Goal: Find contact information: Find contact information

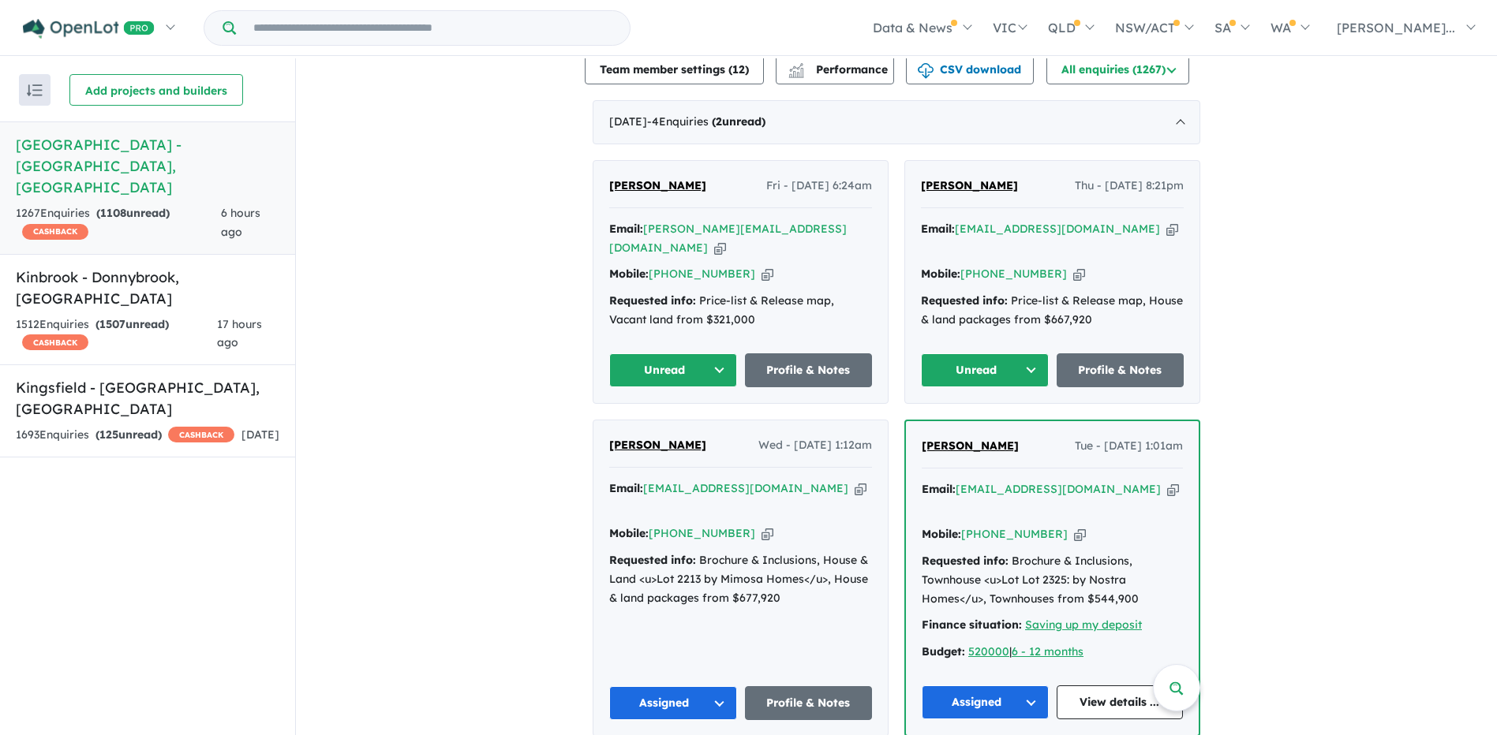
scroll to position [552, 0]
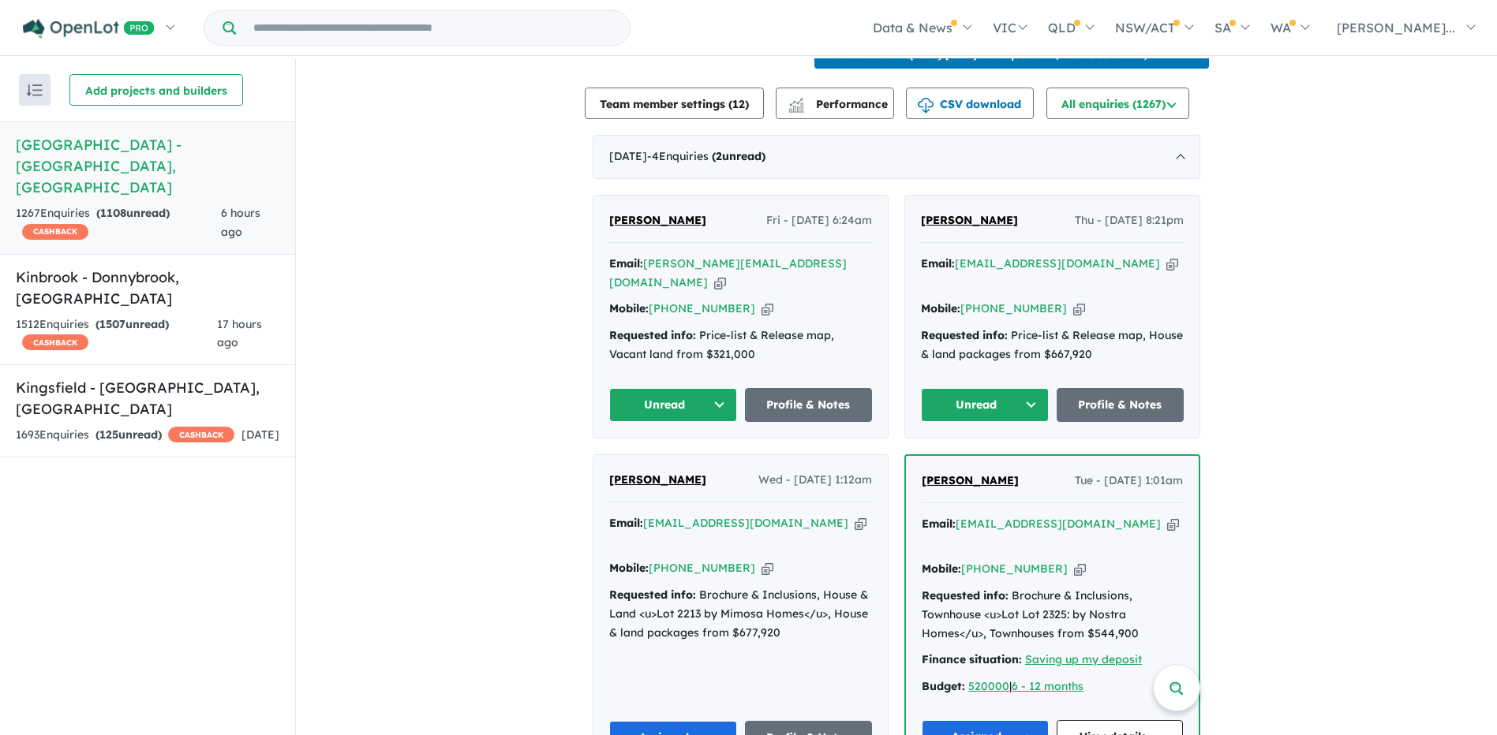
click at [1014, 388] on button "Unread" at bounding box center [985, 405] width 128 height 34
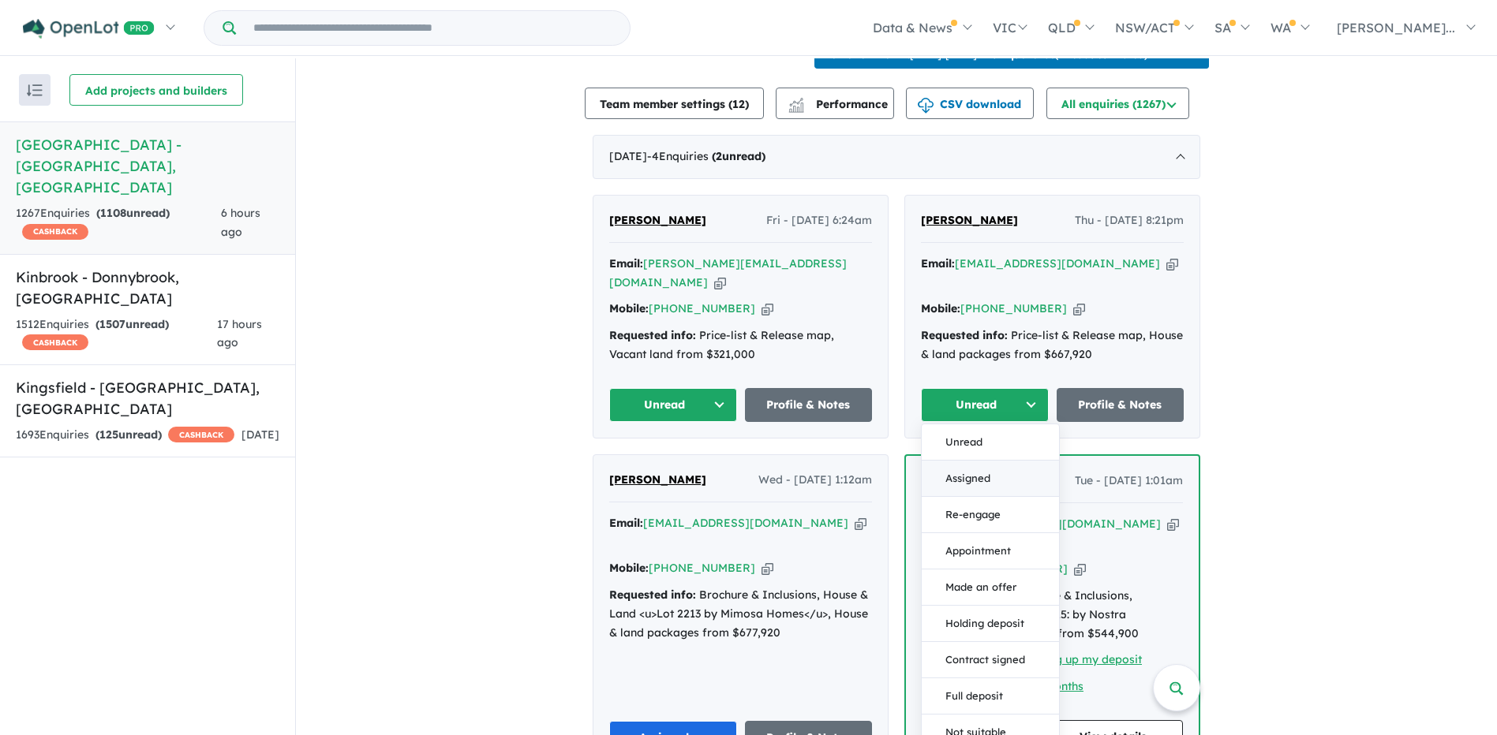
click at [990, 461] on button "Assigned" at bounding box center [990, 479] width 137 height 36
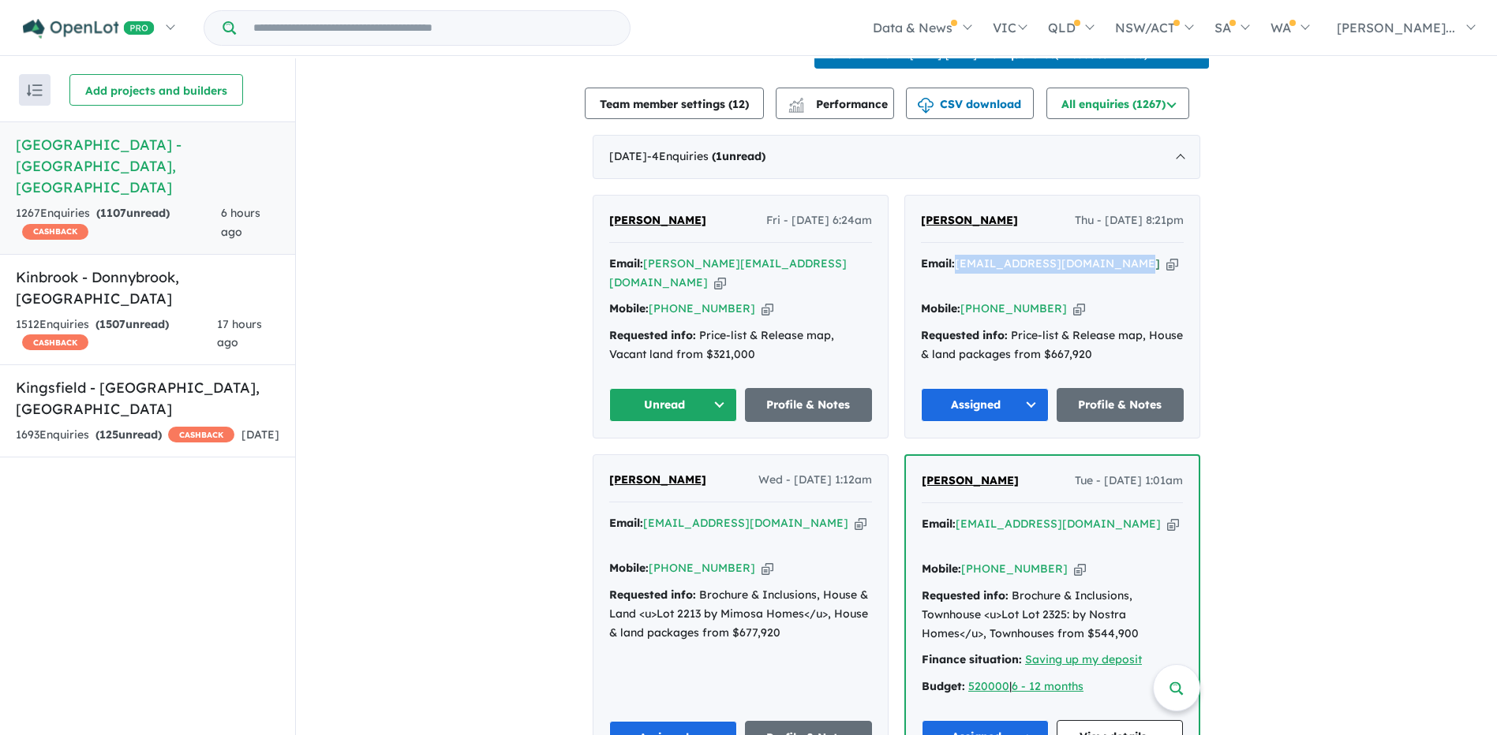
drag, startPoint x: 1132, startPoint y: 242, endPoint x: 956, endPoint y: 243, distance: 176.0
click at [956, 255] on div "Email: [EMAIL_ADDRESS][DOMAIN_NAME] Copied!" at bounding box center [1052, 274] width 263 height 38
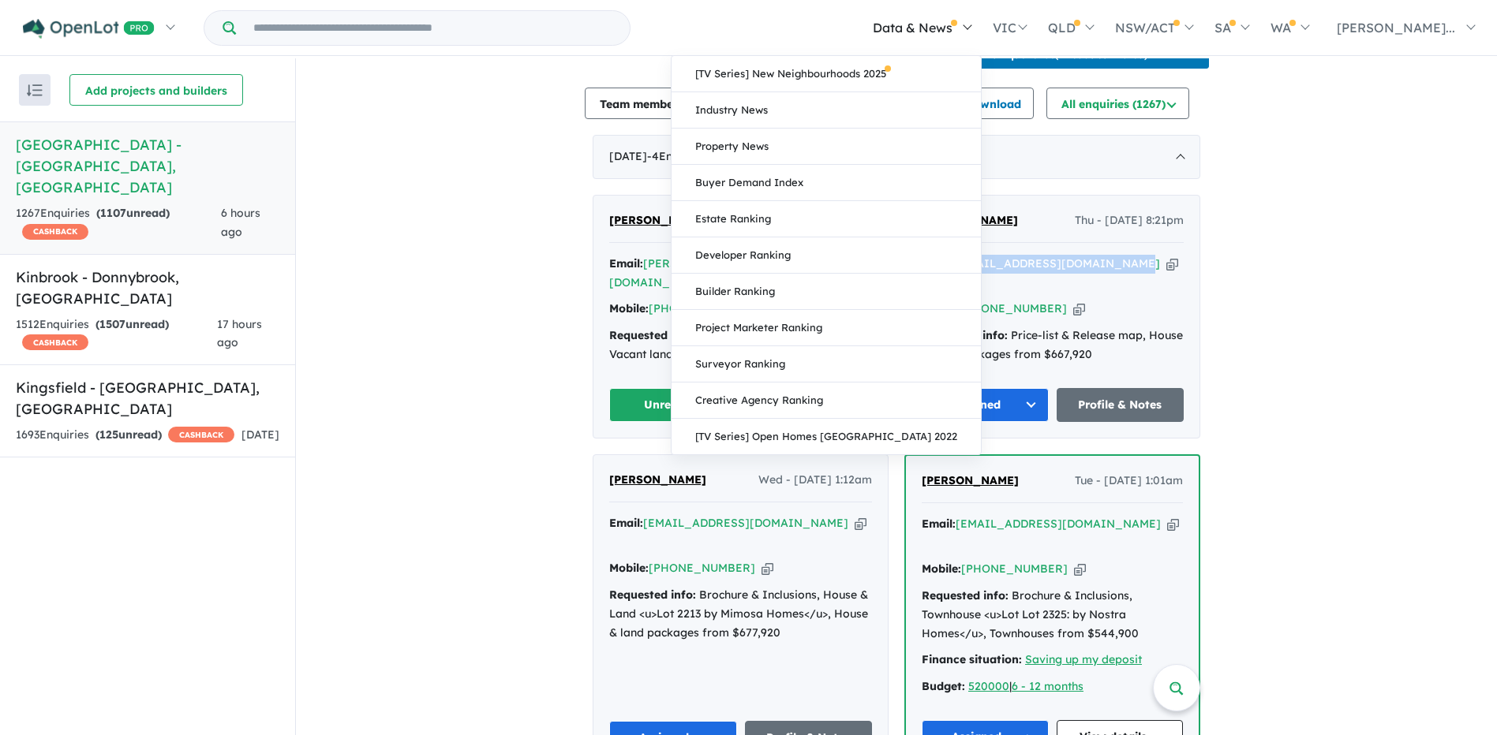
copy a%20Deanside%20Village%20-%20Deanside"] "[EMAIL_ADDRESS][DOMAIN_NAME]"
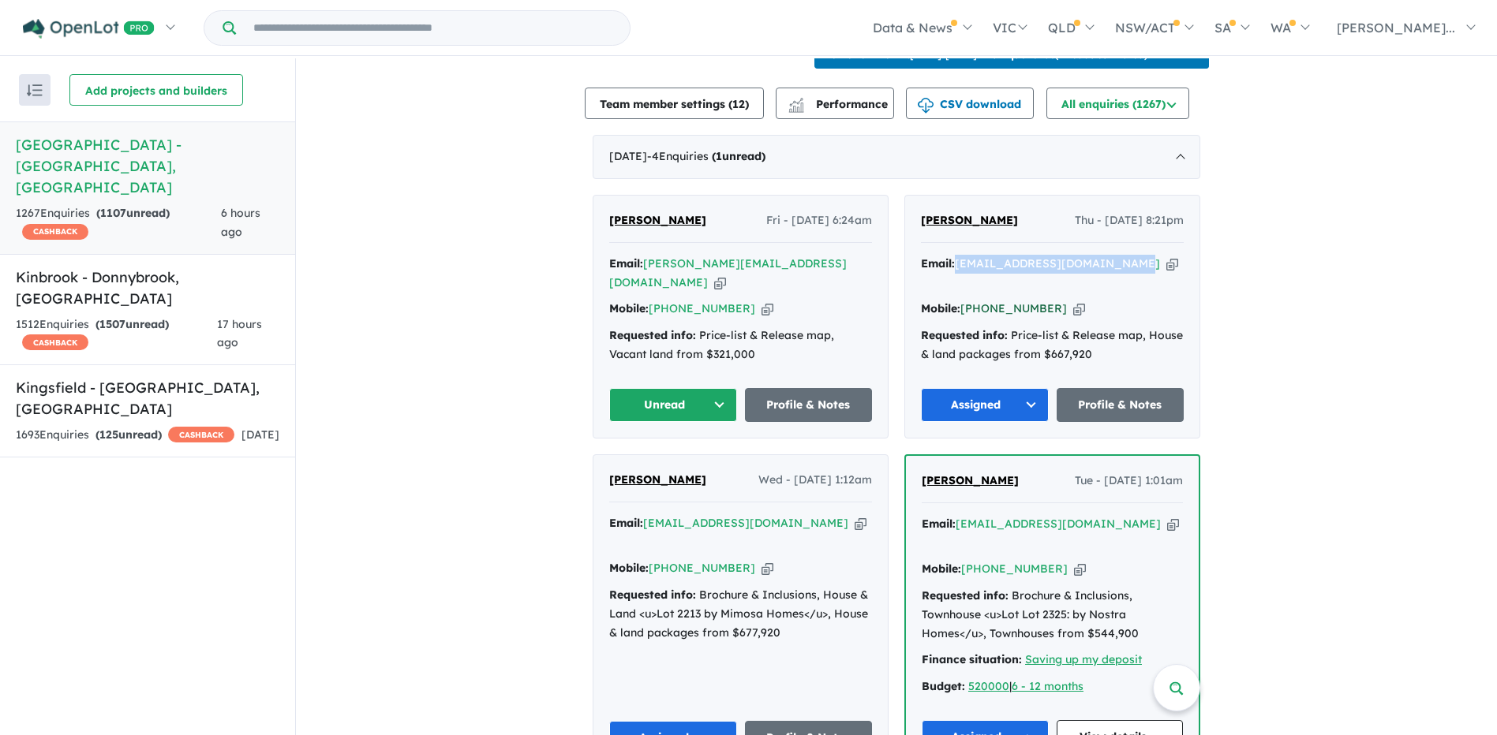
drag, startPoint x: 1047, startPoint y: 282, endPoint x: 984, endPoint y: 287, distance: 63.3
click at [984, 300] on div "Mobile: [PHONE_NUMBER] Copied!" at bounding box center [1052, 309] width 263 height 19
copy link "410 451 196"
drag, startPoint x: 690, startPoint y: 388, endPoint x: 687, endPoint y: 398, distance: 10.5
click at [690, 389] on button "Unread" at bounding box center [673, 405] width 128 height 34
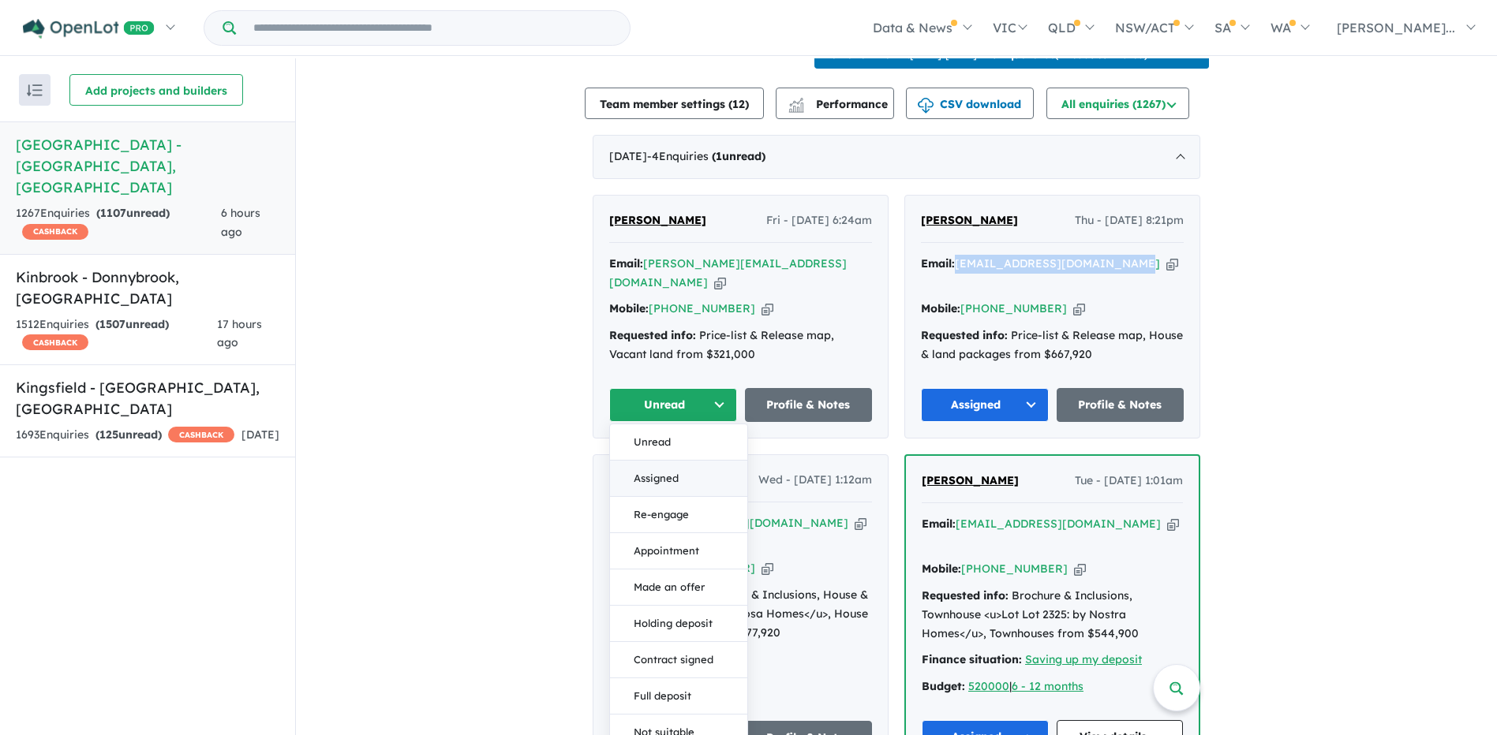
click at [673, 461] on button "Assigned" at bounding box center [678, 479] width 137 height 36
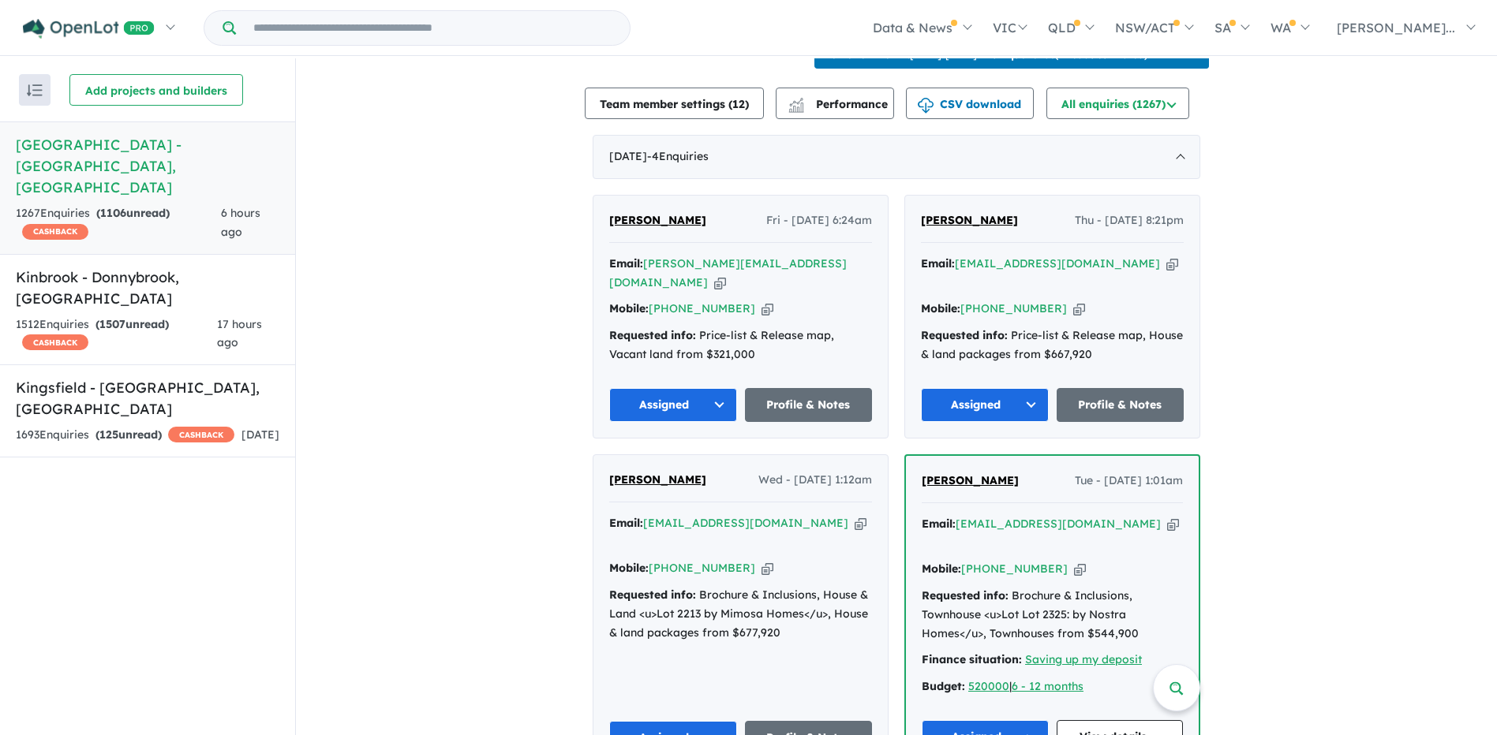
drag, startPoint x: 812, startPoint y: 238, endPoint x: 645, endPoint y: 243, distance: 166.6
click at [645, 255] on div "Email: [PERSON_NAME][EMAIL_ADDRESS][DOMAIN_NAME] Copied!" at bounding box center [740, 274] width 263 height 38
copy a%20Deanside%20Village%20-%20Deanside"] "[PERSON_NAME][EMAIL_ADDRESS][DOMAIN_NAME]"
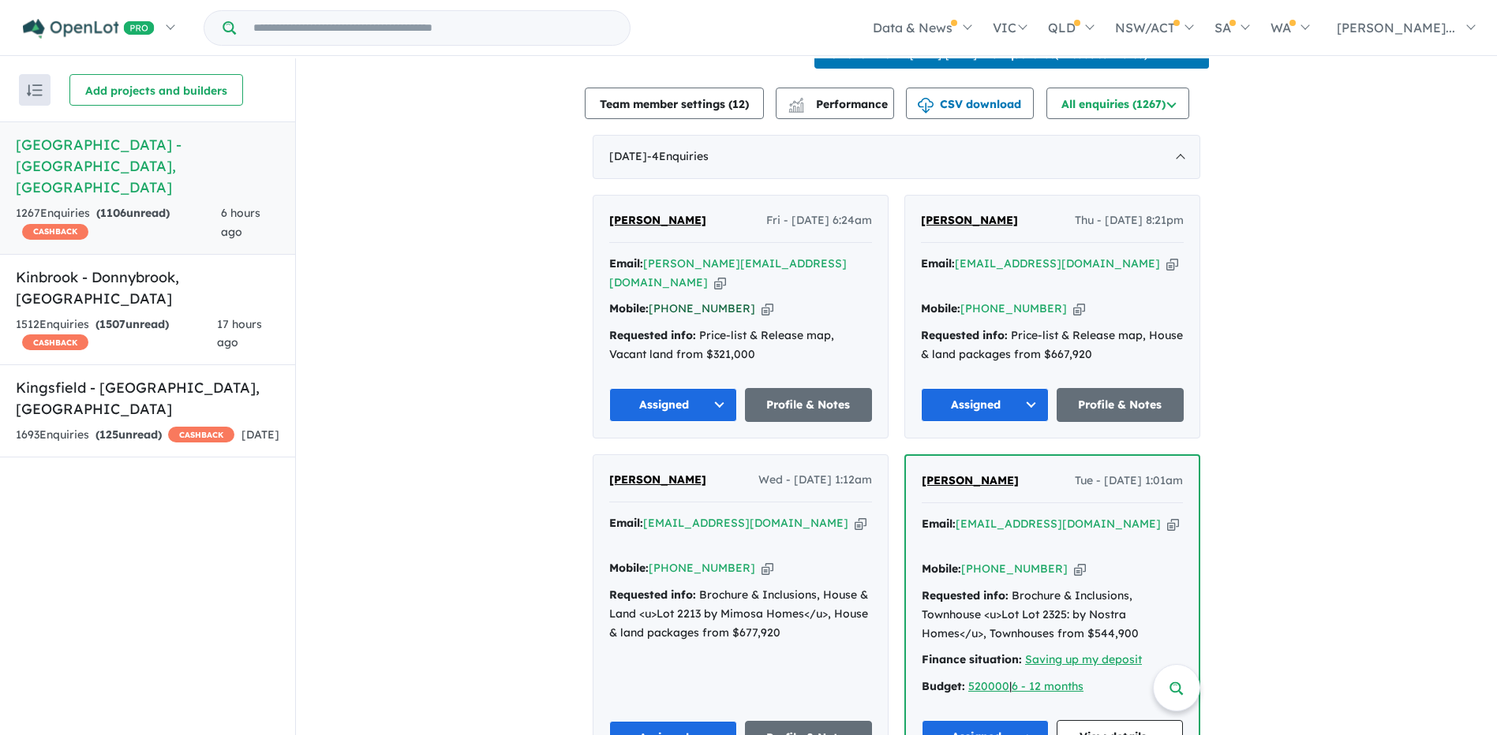
drag, startPoint x: 736, startPoint y: 279, endPoint x: 672, endPoint y: 281, distance: 64.0
click at [672, 300] on div "Mobile: [PHONE_NUMBER] Copied!" at bounding box center [740, 309] width 263 height 19
copy link "435 529 450"
drag, startPoint x: 814, startPoint y: 240, endPoint x: 644, endPoint y: 240, distance: 169.6
click at [644, 255] on div "Email: [PERSON_NAME][EMAIL_ADDRESS][DOMAIN_NAME] Copied!" at bounding box center [740, 274] width 263 height 38
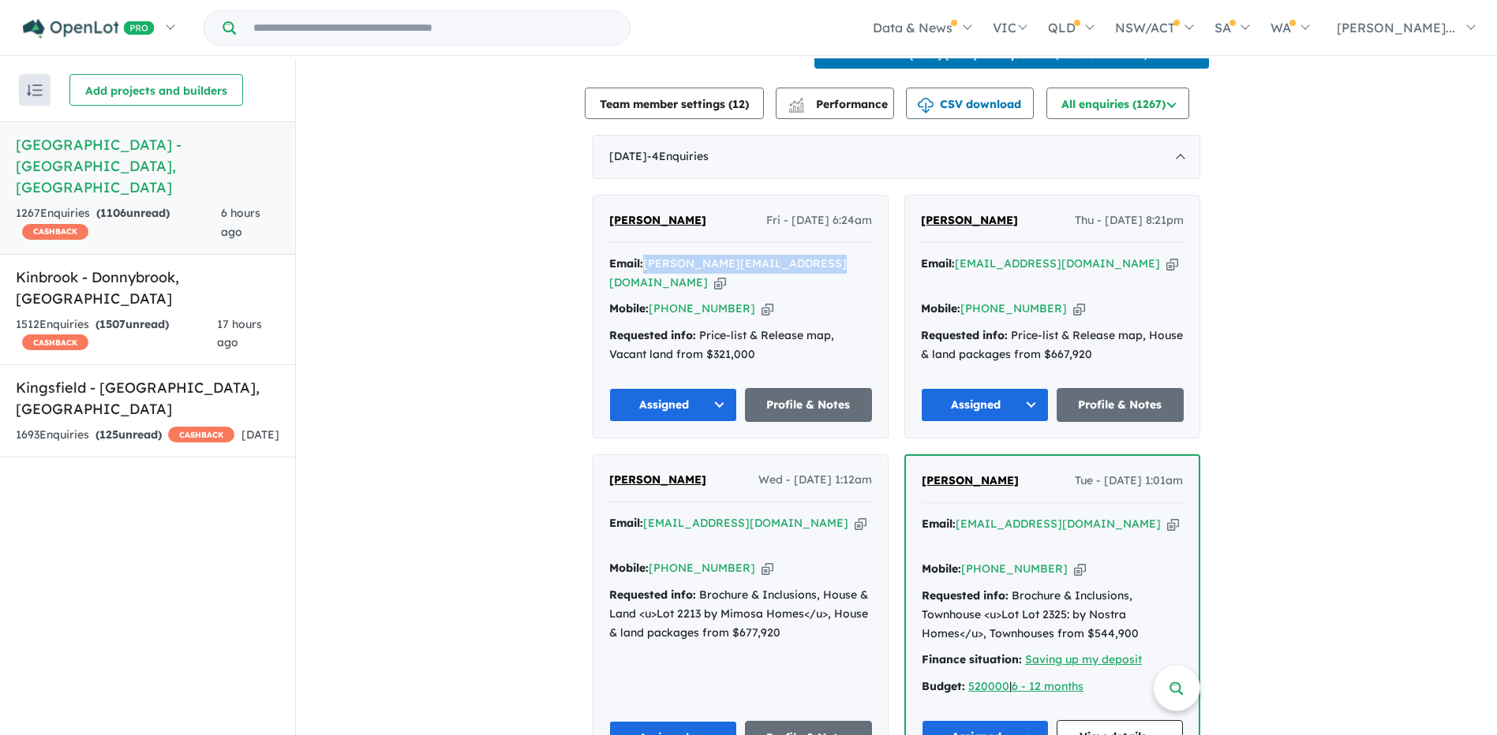
copy a%20Deanside%20Village%20-%20Deanside"] "[PERSON_NAME][EMAIL_ADDRESS][DOMAIN_NAME]"
